Goal: Transaction & Acquisition: Purchase product/service

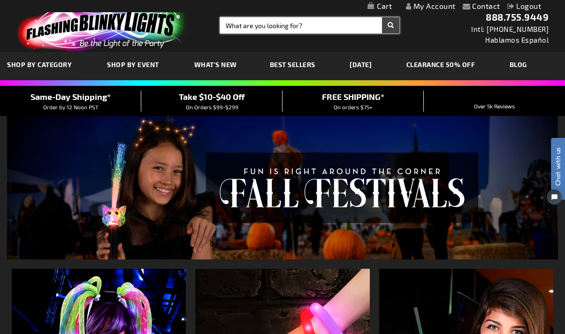
click at [289, 26] on input "Search" at bounding box center [309, 25] width 179 height 16
type input "ice cube"
click at [382, 17] on button "Search" at bounding box center [390, 25] width 17 height 16
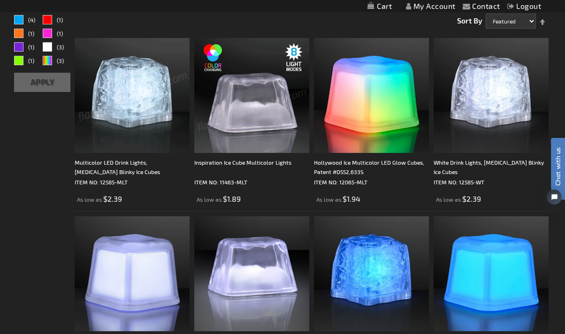
scroll to position [208, 0]
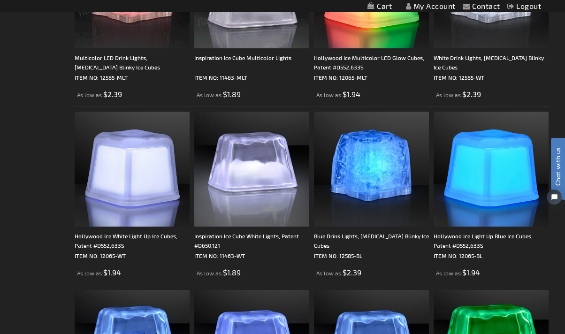
scroll to position [313, 0]
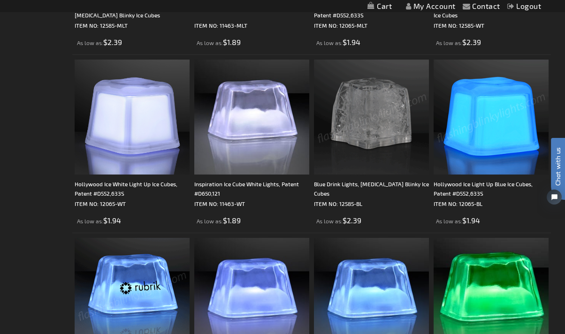
click at [351, 114] on img at bounding box center [371, 117] width 115 height 115
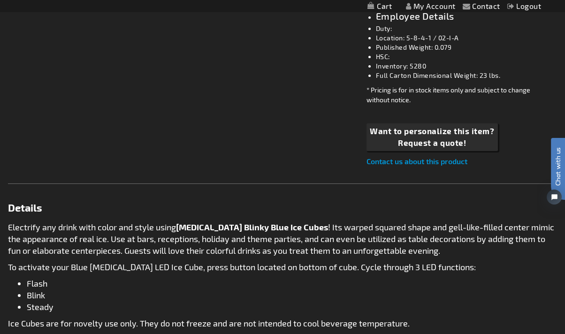
scroll to position [575, 0]
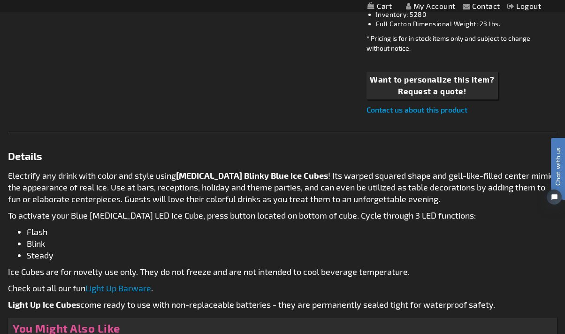
click at [227, 206] on div "Electrify any drink with color and style using Flashing Blinky Blue Ice Cubes !…" at bounding box center [282, 240] width 549 height 141
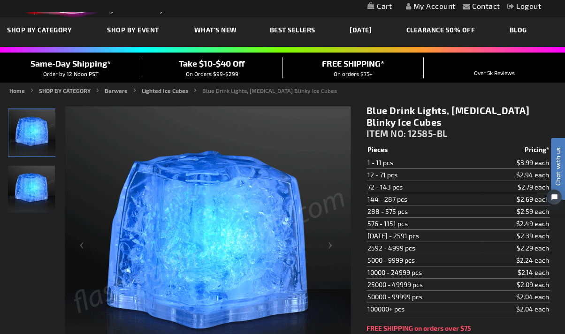
scroll to position [53, 0]
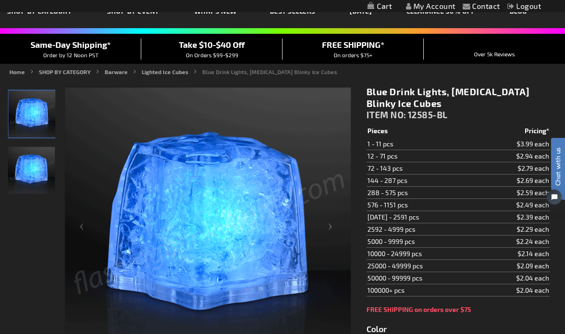
click at [35, 257] on div at bounding box center [31, 229] width 47 height 287
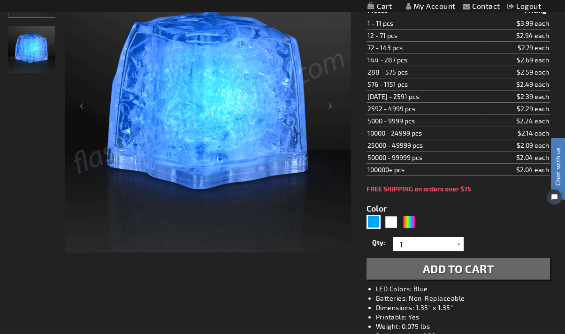
scroll to position [0, 0]
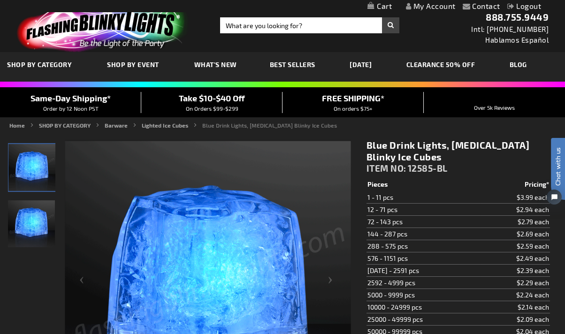
click at [114, 32] on img at bounding box center [100, 26] width 183 height 51
click at [416, 147] on h1 "Blue Drink Lights, Flashing Blinky Ice Cubes" at bounding box center [457, 150] width 183 height 23
click at [434, 170] on span "12585-BL" at bounding box center [428, 168] width 40 height 11
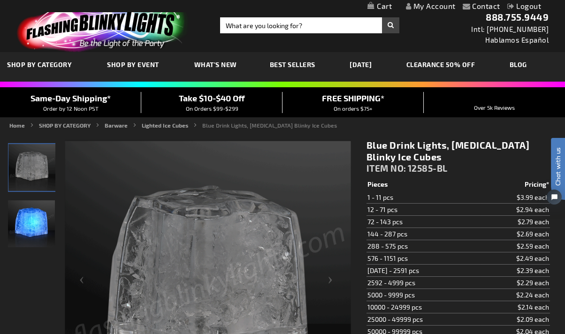
click at [70, 34] on img at bounding box center [100, 26] width 183 height 51
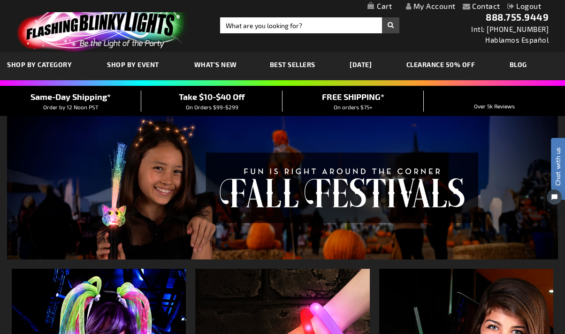
click at [219, 64] on span "What's New" at bounding box center [215, 65] width 43 height 8
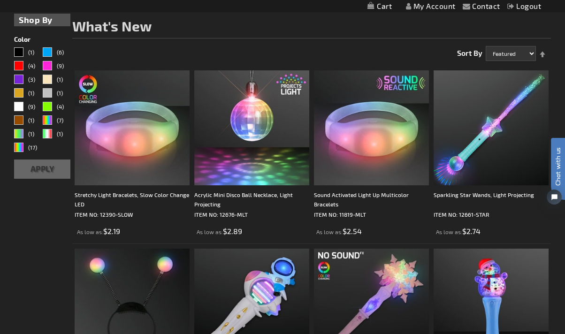
scroll to position [156, 0]
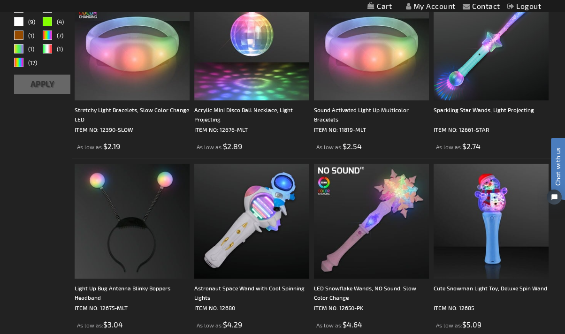
scroll to position [260, 0]
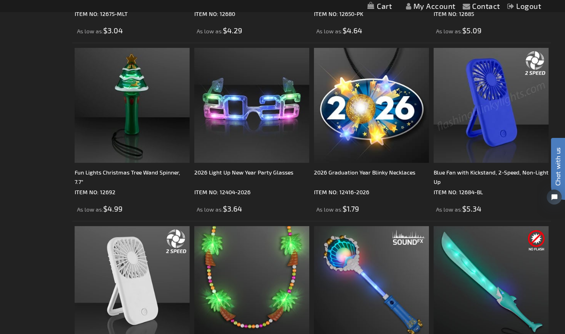
scroll to position [521, 0]
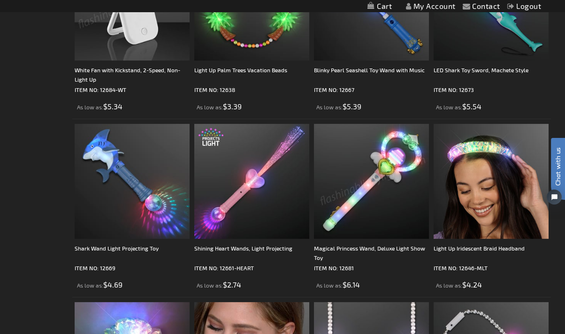
scroll to position [782, 0]
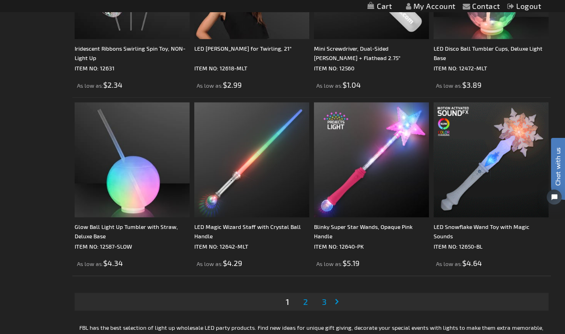
scroll to position [2607, 0]
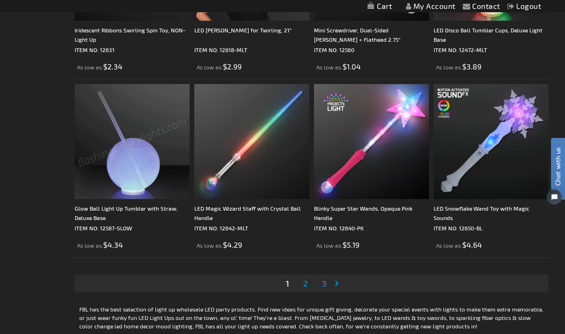
click at [302, 282] on link "Page 2" at bounding box center [305, 283] width 8 height 14
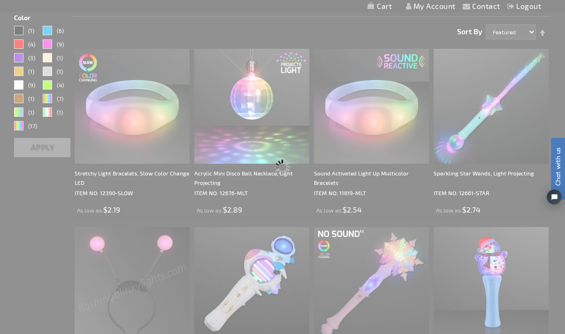
scroll to position [0, 0]
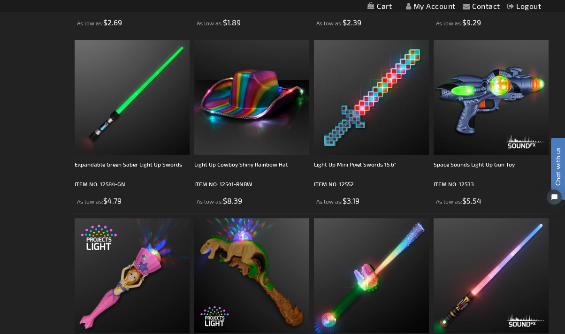
scroll to position [2346, 0]
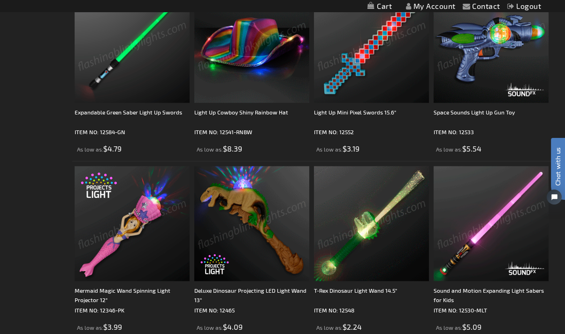
click at [7, 9] on div "Contact Compare Products My Account Logout Skip to Content My Cart My Cart Clos…" at bounding box center [282, 6] width 565 height 12
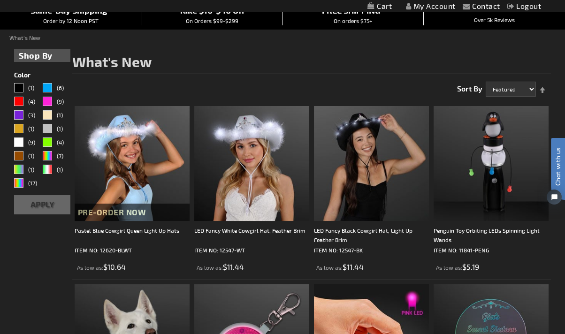
scroll to position [0, 0]
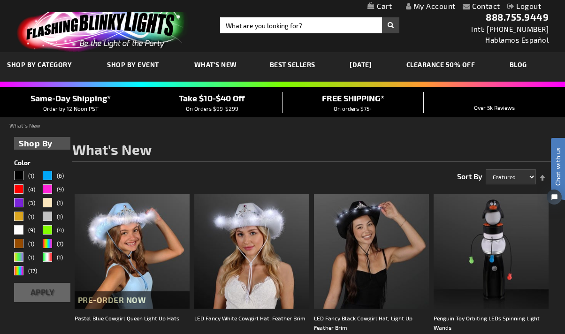
click at [361, 64] on link "[DATE]" at bounding box center [361, 64] width 36 height 31
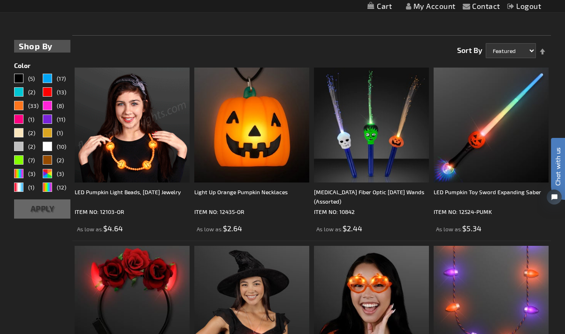
scroll to position [208, 0]
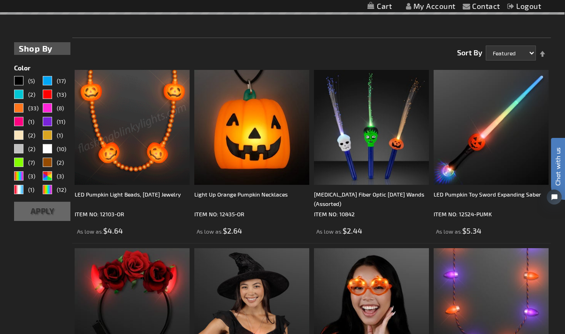
click at [134, 151] on img at bounding box center [132, 127] width 115 height 115
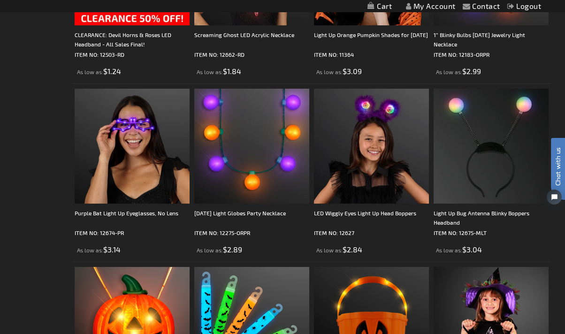
scroll to position [522, 0]
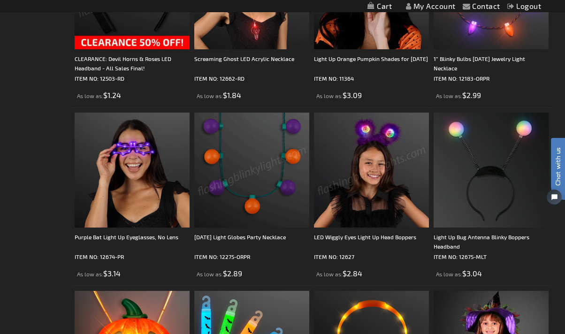
click at [246, 172] on img at bounding box center [251, 170] width 115 height 115
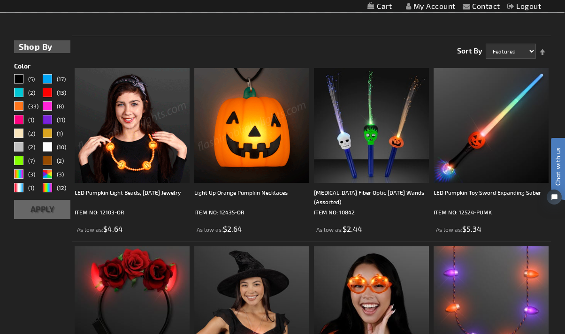
click at [238, 146] on img at bounding box center [251, 125] width 115 height 115
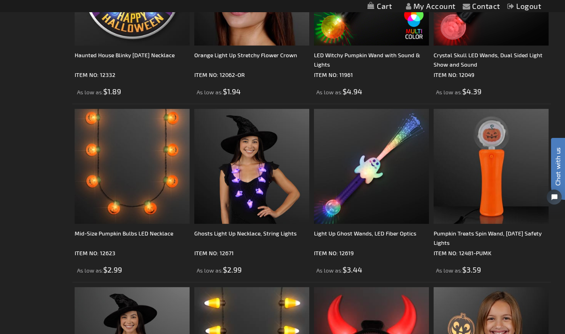
scroll to position [1098, 0]
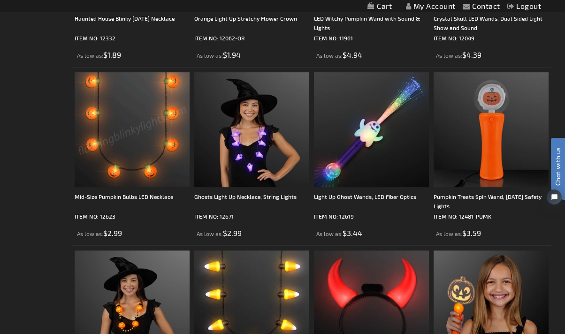
click at [98, 135] on img at bounding box center [132, 129] width 115 height 115
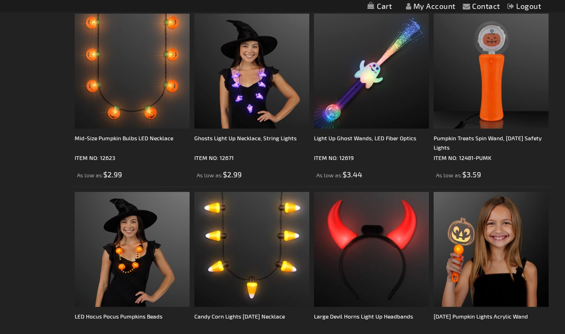
scroll to position [1150, 0]
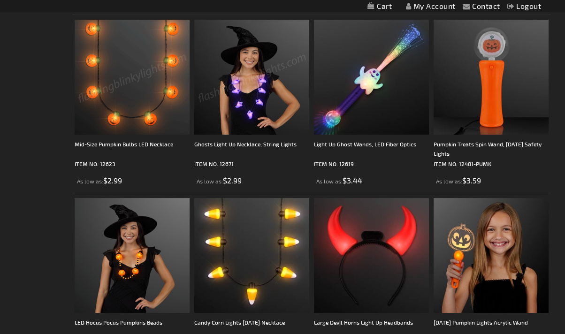
click at [228, 111] on img at bounding box center [251, 77] width 115 height 115
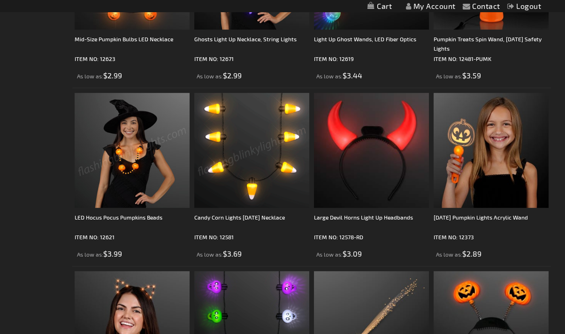
click at [226, 168] on img at bounding box center [251, 150] width 115 height 115
click at [114, 150] on img at bounding box center [132, 150] width 115 height 115
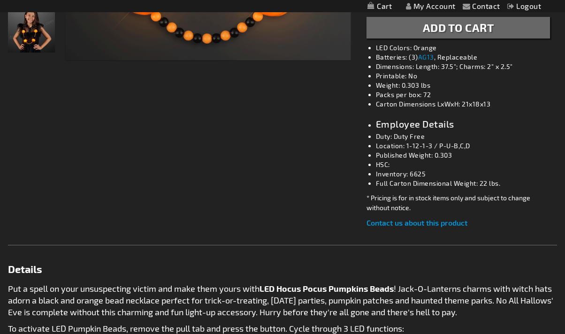
scroll to position [366, 0]
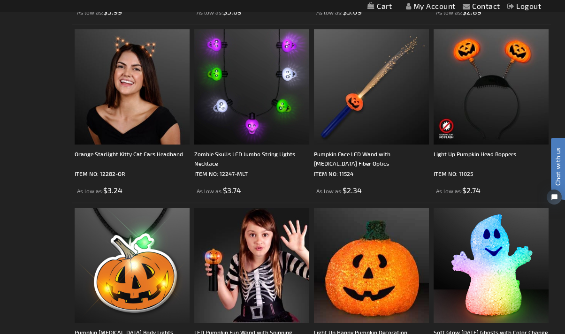
scroll to position [1516, 0]
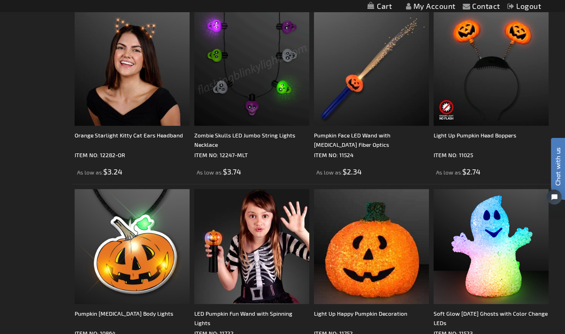
click at [247, 109] on img at bounding box center [251, 67] width 115 height 115
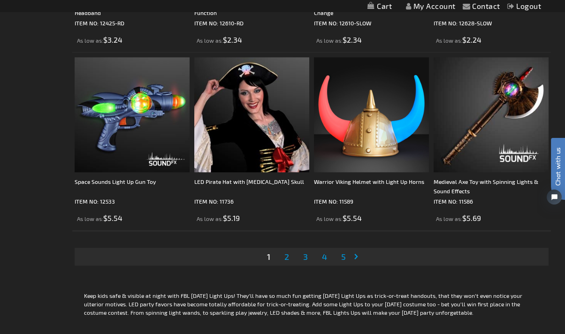
scroll to position [2820, 0]
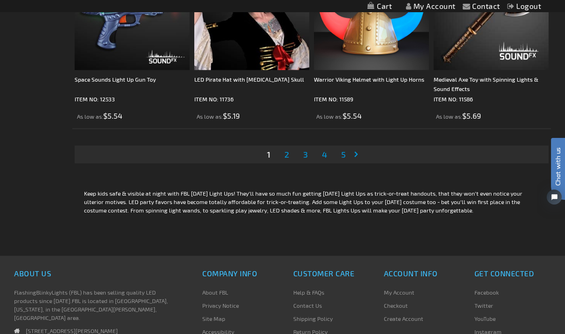
click at [286, 153] on span "2" at bounding box center [286, 154] width 5 height 10
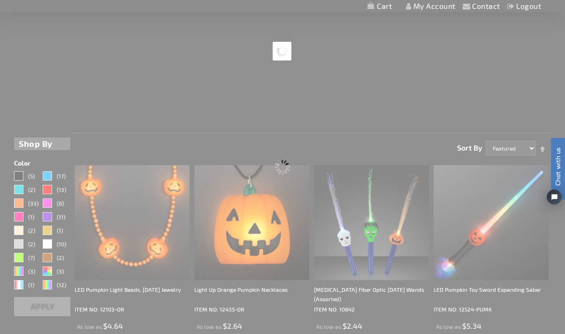
scroll to position [0, 0]
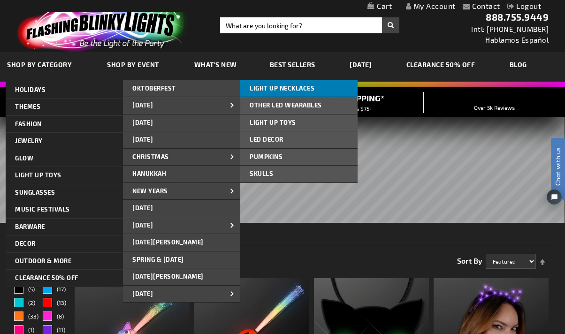
click at [272, 91] on span "LIGHT UP NECKLACES" at bounding box center [282, 88] width 65 height 8
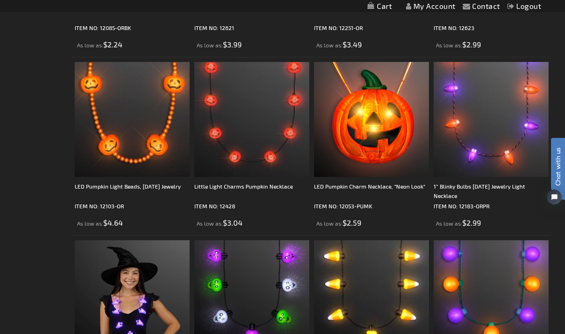
scroll to position [834, 0]
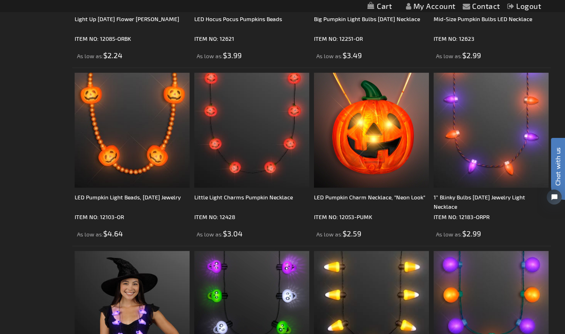
click at [23, 37] on div "Checkout as a new customer Creating an account has many benefits: See order and…" at bounding box center [282, 185] width 537 height 1774
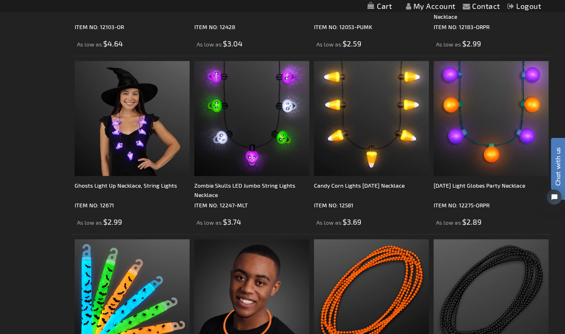
scroll to position [1043, 0]
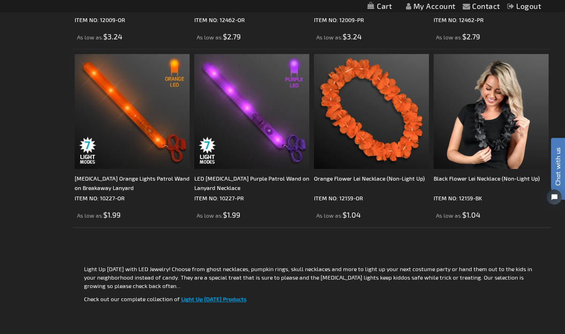
scroll to position [1564, 0]
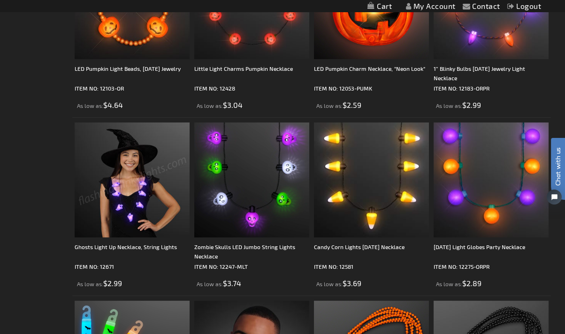
scroll to position [991, 0]
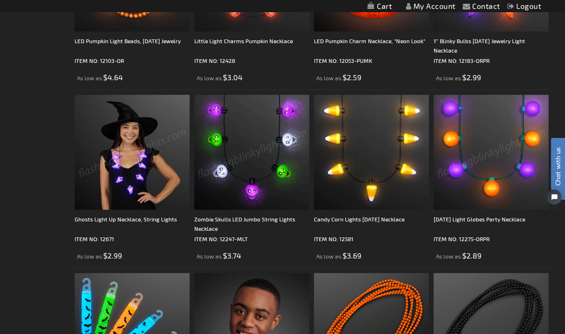
click at [47, 70] on div "Checkout as a new customer Creating an account has many benefits: See order and…" at bounding box center [282, 29] width 537 height 1774
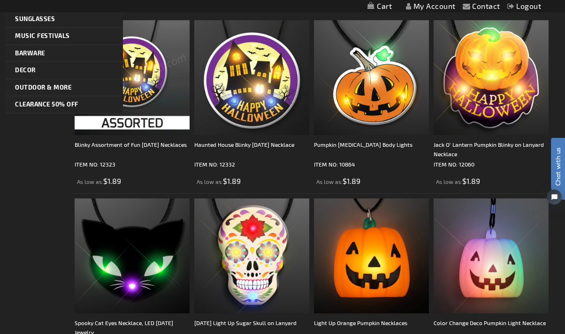
scroll to position [0, 0]
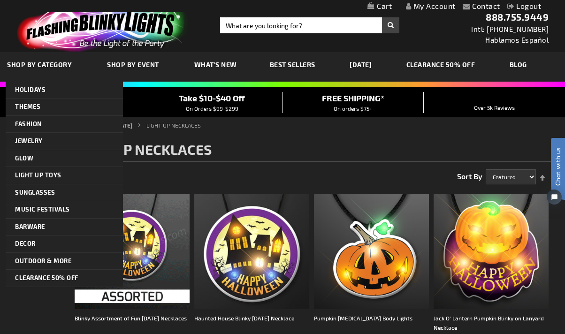
click at [67, 45] on img at bounding box center [100, 26] width 183 height 51
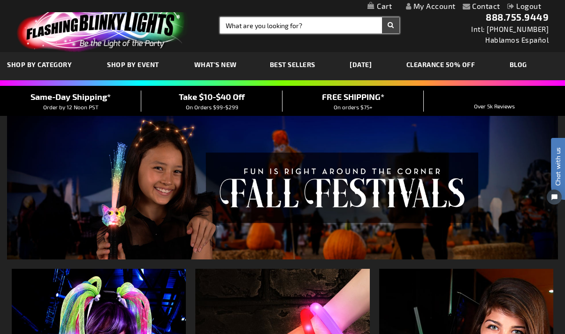
click at [236, 22] on input "Search" at bounding box center [309, 25] width 179 height 16
type input "steady light"
click at [382, 17] on button "Search" at bounding box center [390, 25] width 17 height 16
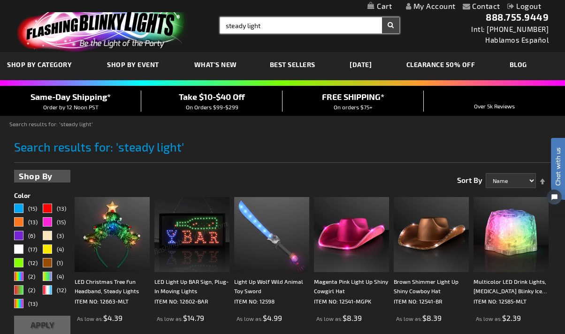
drag, startPoint x: 265, startPoint y: 19, endPoint x: 186, endPoint y: 11, distance: 79.8
click at [186, 11] on header "Contact Compare Products My Account Logout Skip to Content My Cart My Cart Clos…" at bounding box center [282, 26] width 565 height 52
type input "12390"
click at [382, 17] on button "Search" at bounding box center [390, 25] width 17 height 16
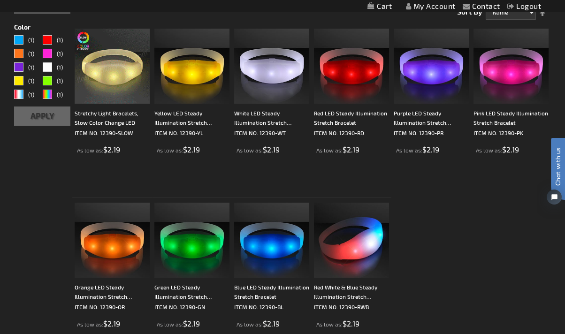
scroll to position [156, 0]
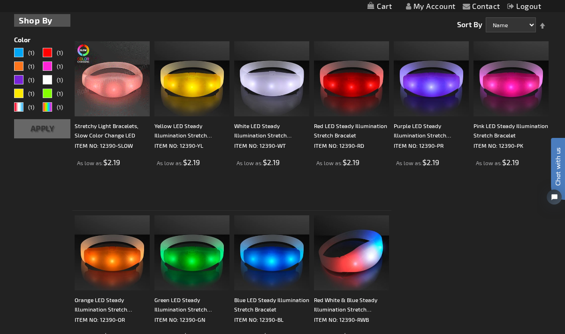
click at [27, 224] on div "Checkout as a new customer Creating an account has many benefits: See order and…" at bounding box center [282, 218] width 537 height 418
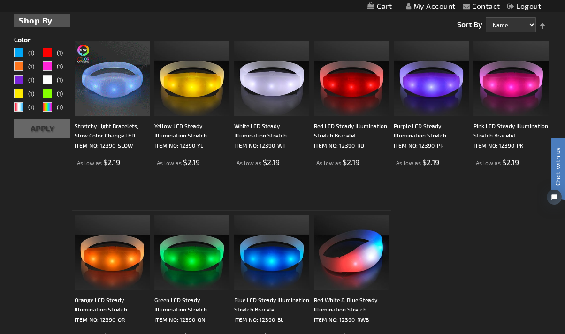
scroll to position [104, 0]
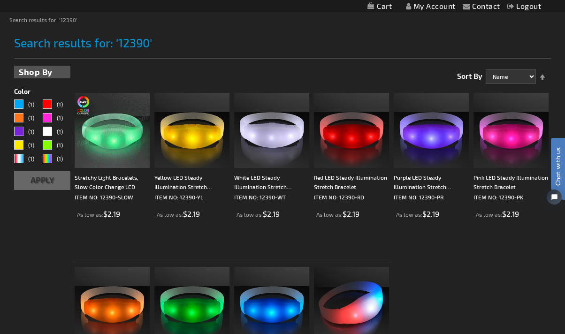
click at [456, 258] on li "Purple LED Steady Illumination Stretch Bracelet ITEM NO: 12390-PR As low as $2.…" at bounding box center [431, 175] width 80 height 174
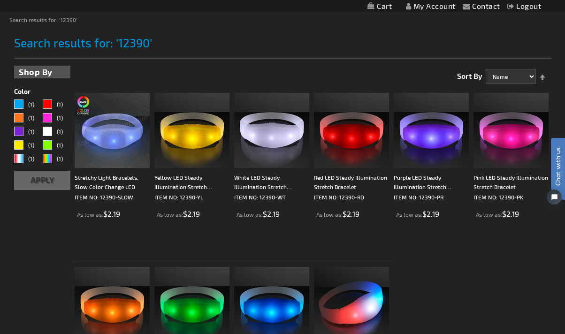
click at [45, 232] on div "Checkout as a new customer Creating an account has many benefits: See order and…" at bounding box center [282, 270] width 537 height 418
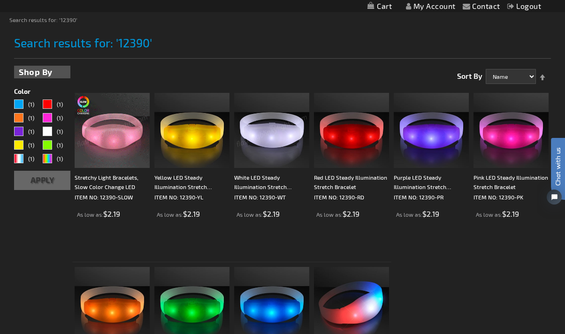
click at [280, 134] on img at bounding box center [271, 130] width 75 height 75
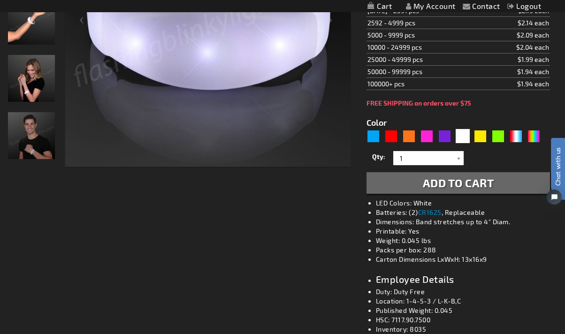
scroll to position [260, 0]
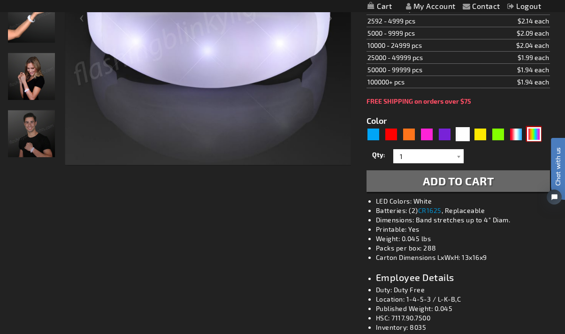
click at [534, 133] on div "Multicolor" at bounding box center [534, 134] width 14 height 14
type input "5659"
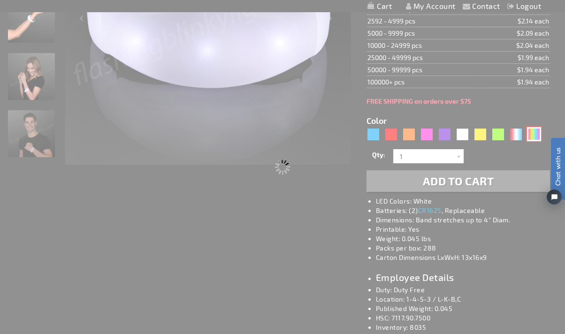
type input "12390-SLOW"
type input "Customize - Stretchy Light Bracelets, Slow Color Change LED - ITEM NO: 12390-SL…"
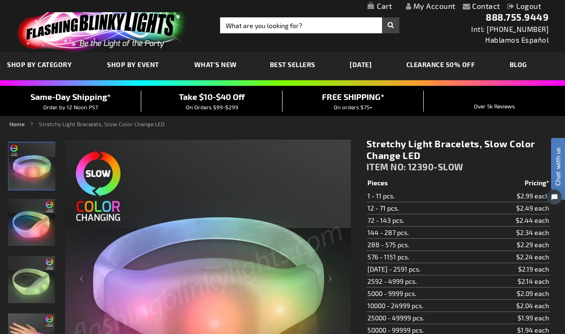
click at [407, 142] on h1 "Stretchy Light Bracelets, Slow Color Change LED" at bounding box center [457, 149] width 183 height 23
click at [391, 169] on span "ITEM NO:" at bounding box center [386, 166] width 40 height 11
click at [453, 166] on span "12390-SLOW" at bounding box center [435, 166] width 55 height 11
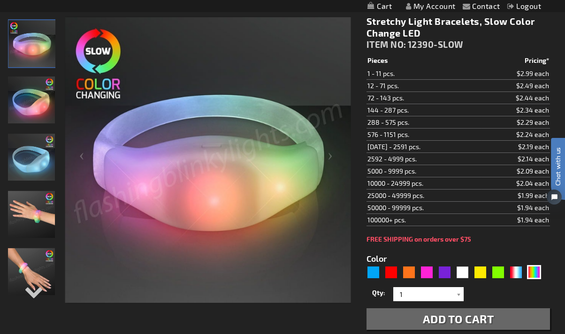
scroll to position [104, 0]
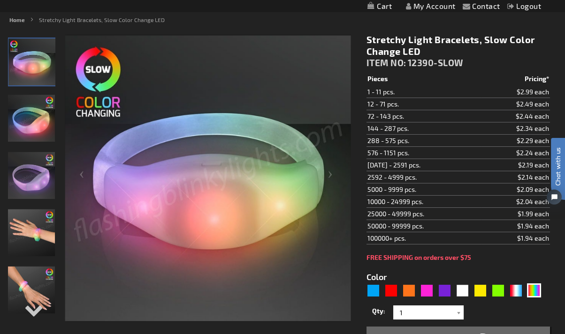
click at [420, 153] on td "576 - 1151 pcs." at bounding box center [423, 153] width 114 height 12
click at [426, 63] on span "12390-SLOW" at bounding box center [435, 62] width 55 height 11
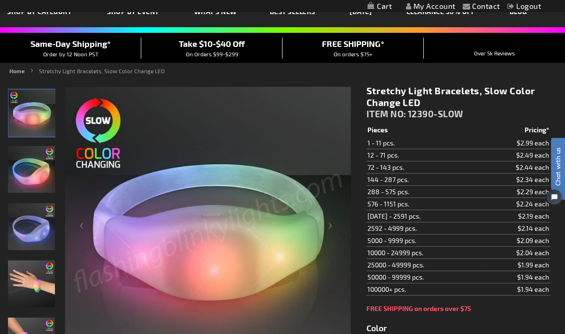
scroll to position [0, 0]
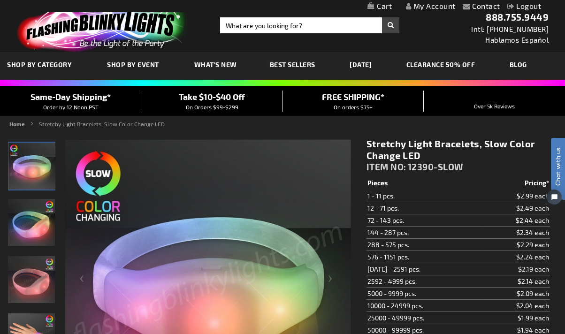
click at [411, 162] on span "12390-SLOW" at bounding box center [435, 166] width 55 height 11
click at [97, 21] on img at bounding box center [100, 26] width 183 height 51
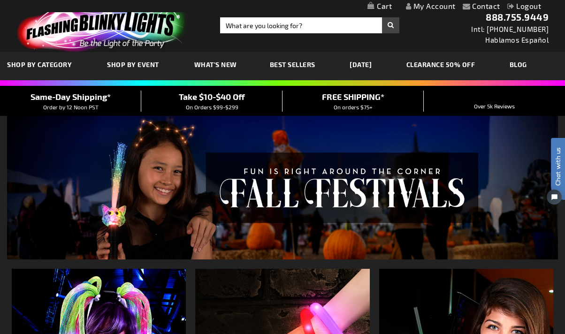
click at [71, 18] on img at bounding box center [100, 26] width 183 height 51
